Goal: Communication & Community: Answer question/provide support

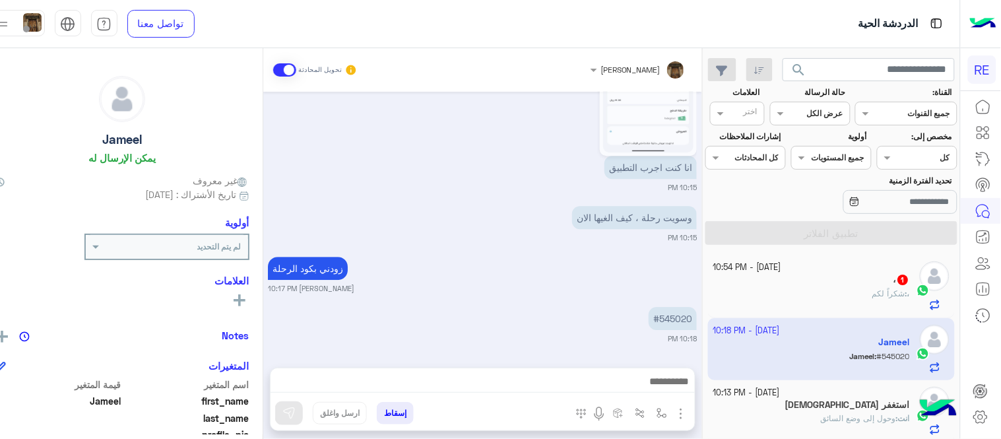
click at [812, 284] on div "، 1" at bounding box center [811, 281] width 197 height 14
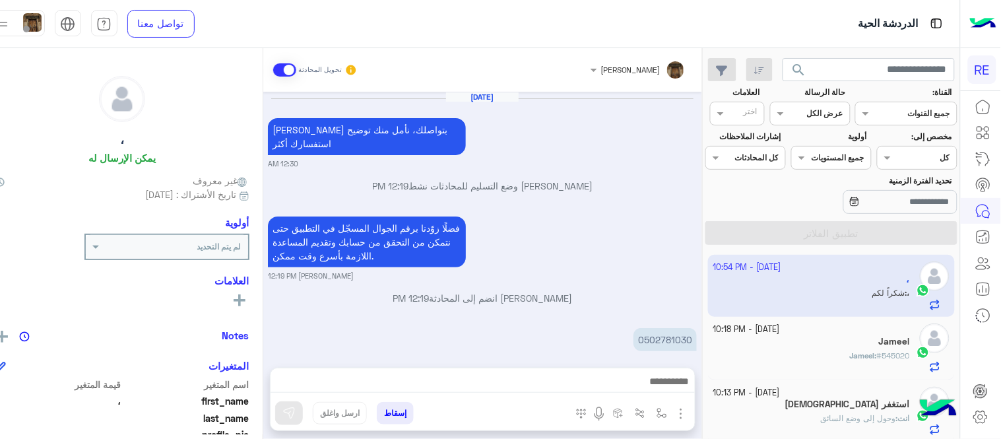
scroll to position [387, 0]
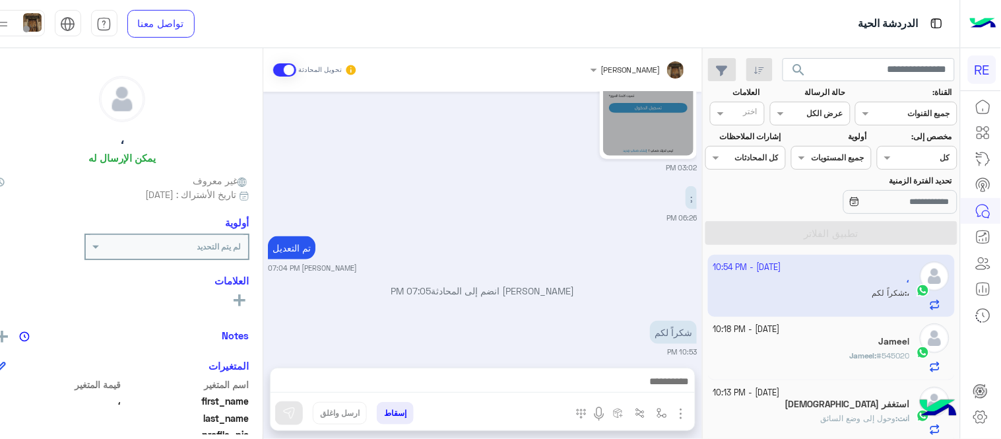
click at [807, 342] on div "Jameel" at bounding box center [811, 343] width 197 height 14
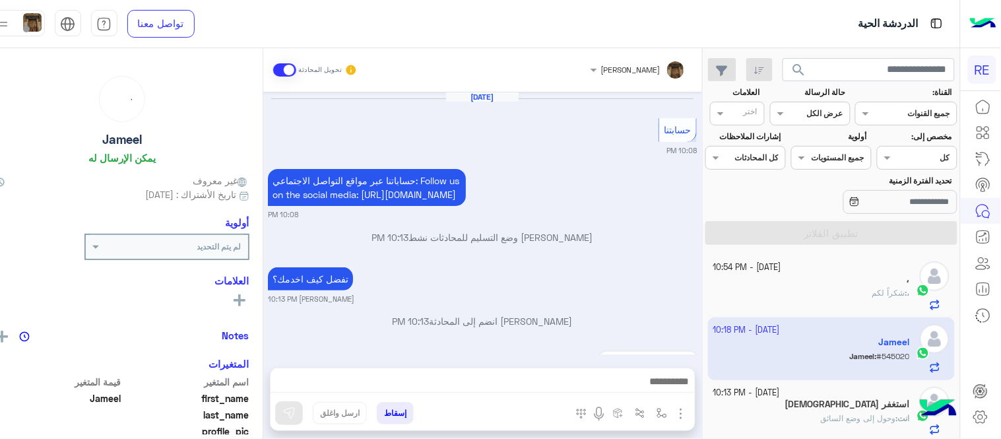
scroll to position [571, 0]
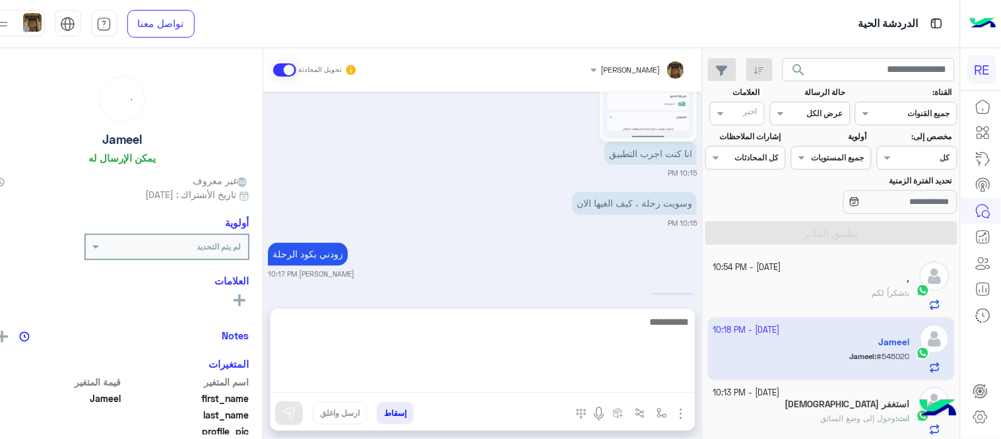
click at [676, 372] on textarea at bounding box center [483, 352] width 424 height 79
type textarea "**********"
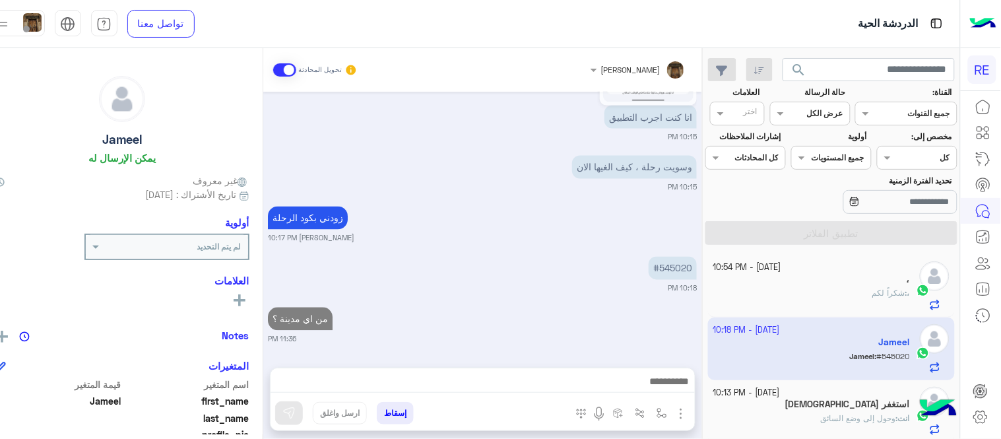
click at [869, 277] on div "،" at bounding box center [811, 281] width 197 height 14
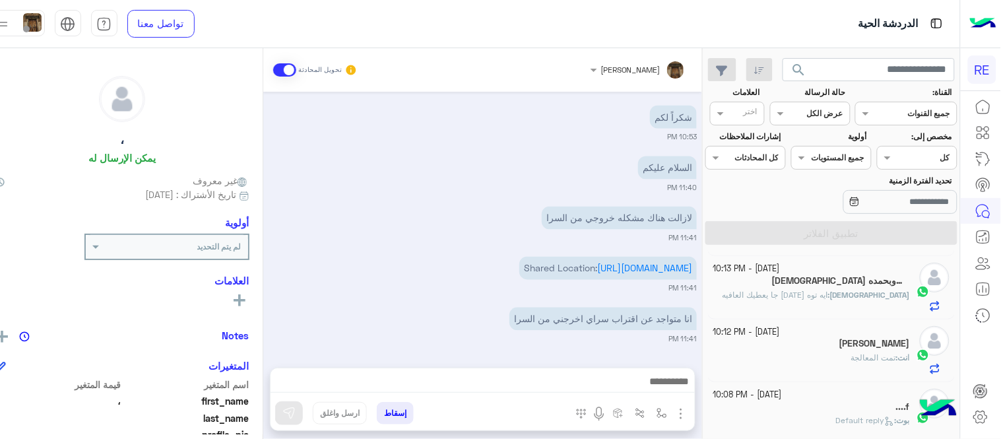
scroll to position [253, 0]
click at [797, 295] on span "ايه توه [DATE] جا يعطيك العافيه" at bounding box center [775, 291] width 106 height 10
